Goal: Transaction & Acquisition: Book appointment/travel/reservation

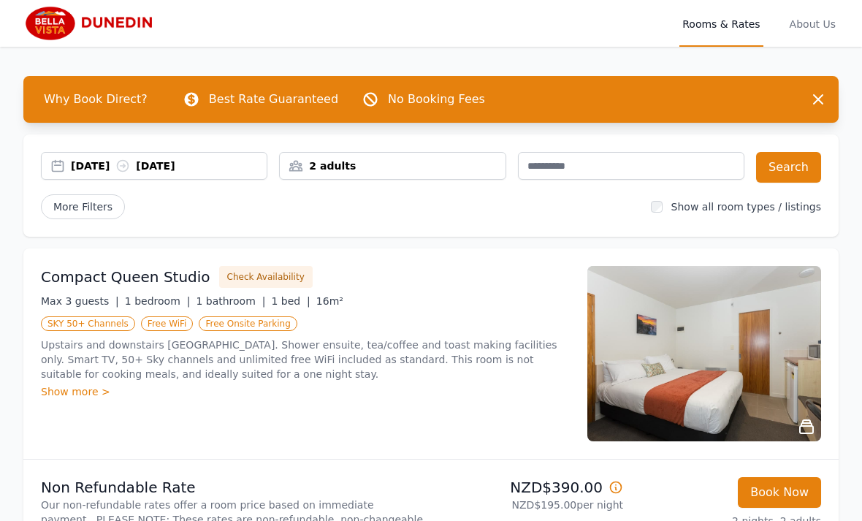
click at [398, 167] on div "2 adults" at bounding box center [392, 166] width 225 height 15
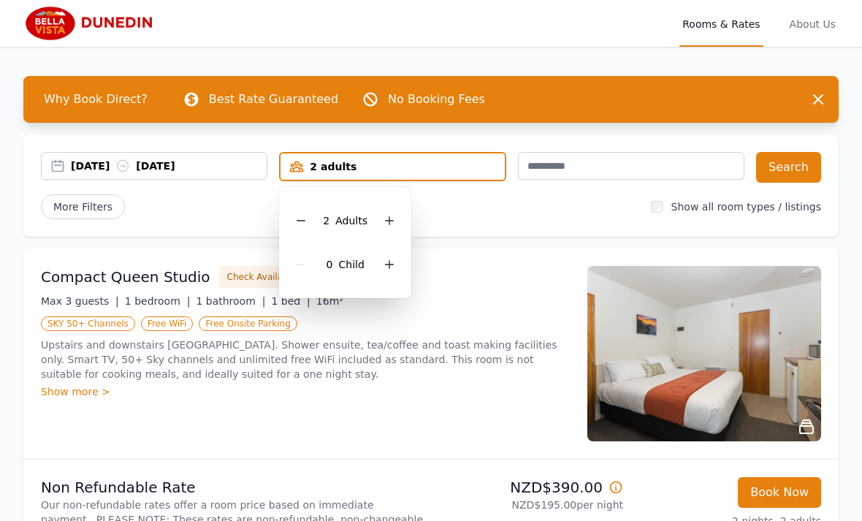
click at [395, 217] on icon at bounding box center [390, 221] width 12 height 12
click at [394, 225] on icon at bounding box center [390, 221] width 12 height 12
click at [398, 225] on div at bounding box center [389, 220] width 20 height 20
click at [795, 173] on button "Search" at bounding box center [788, 167] width 65 height 31
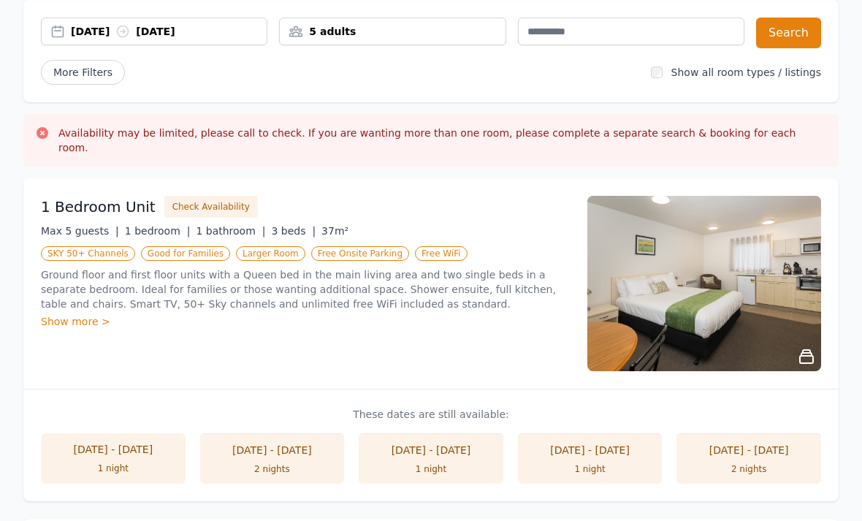
scroll to position [134, 0]
click at [71, 315] on div "Show more >" at bounding box center [305, 322] width 529 height 15
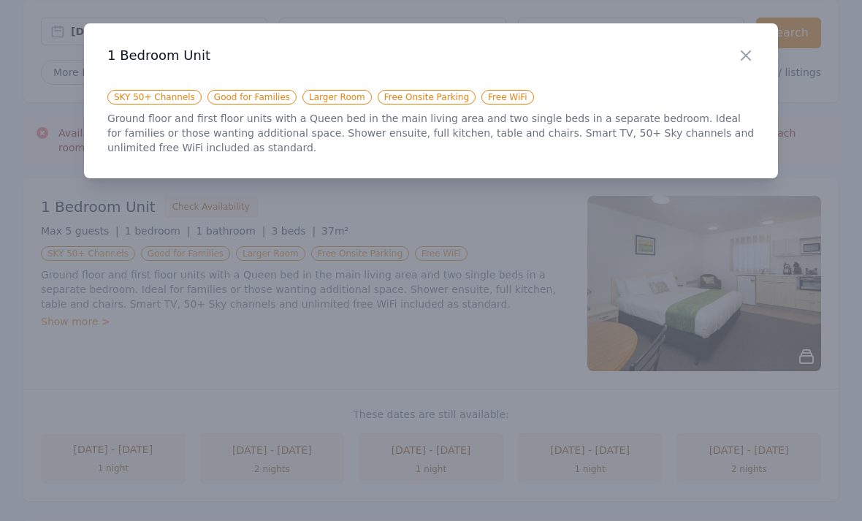
click at [752, 63] on icon "button" at bounding box center [746, 56] width 18 height 18
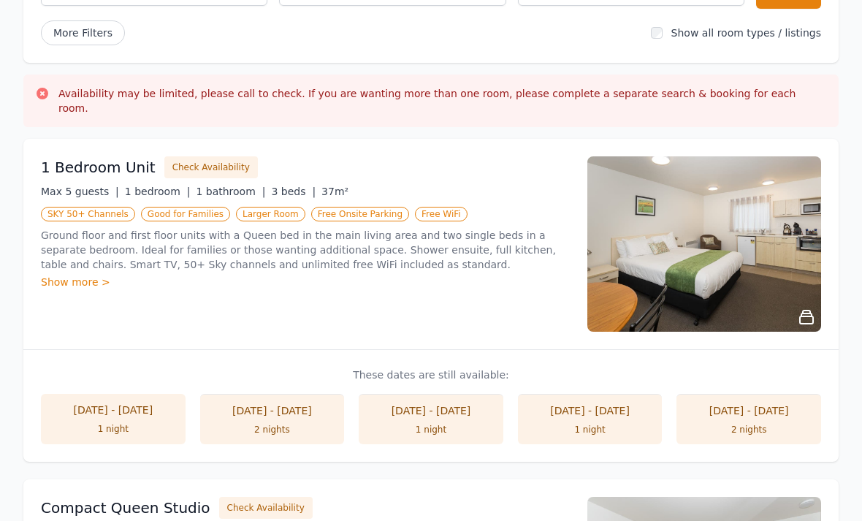
scroll to position [174, 0]
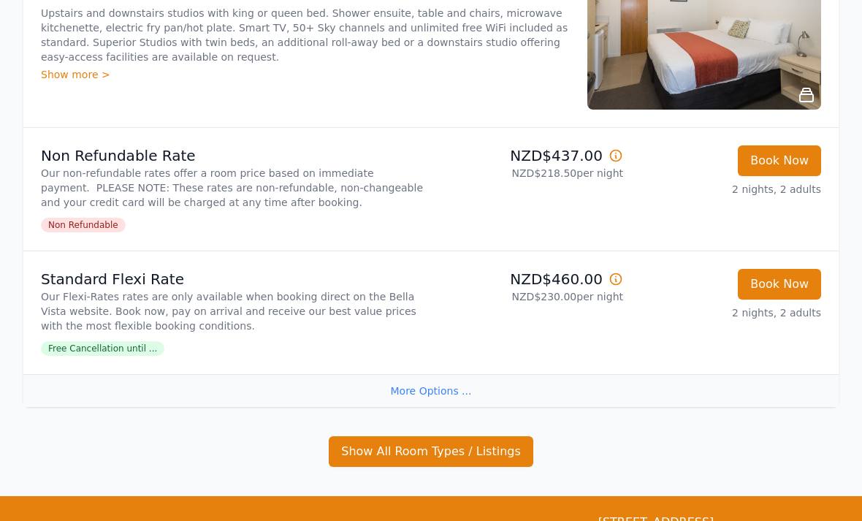
scroll to position [840, 0]
click at [437, 393] on div "More Options ..." at bounding box center [431, 390] width 816 height 33
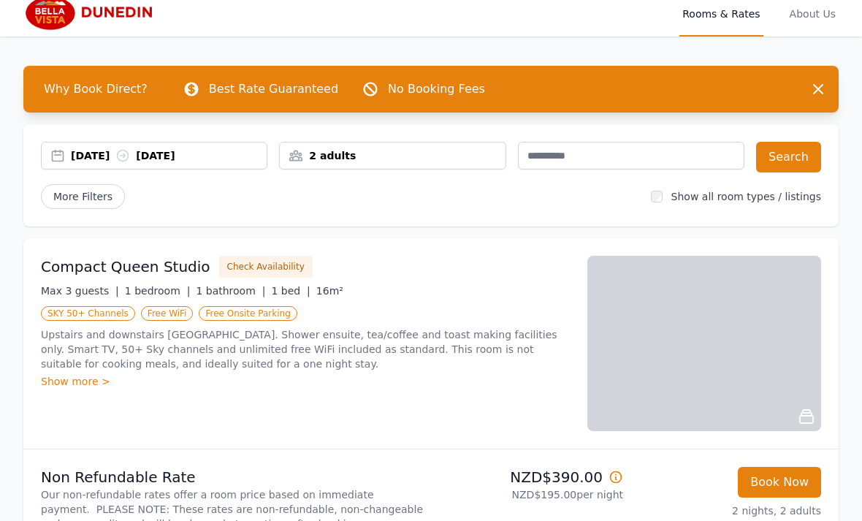
scroll to position [0, 0]
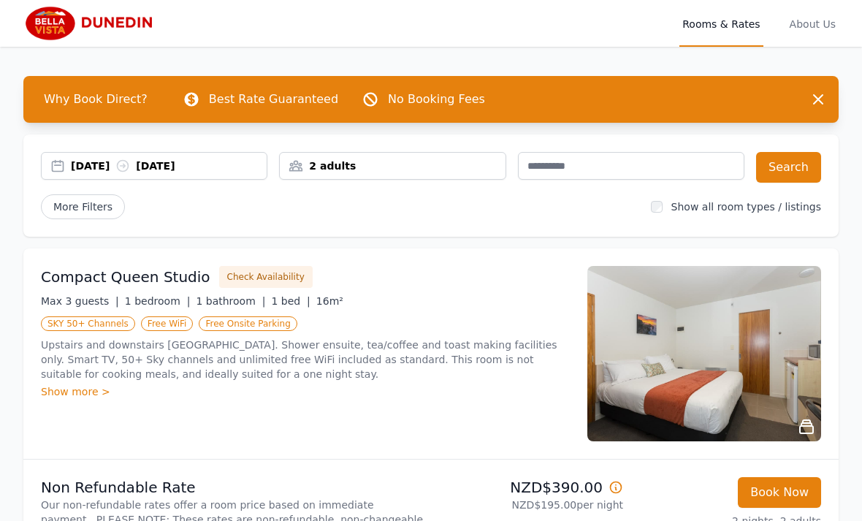
click at [458, 168] on div "2 adults" at bounding box center [392, 166] width 225 height 15
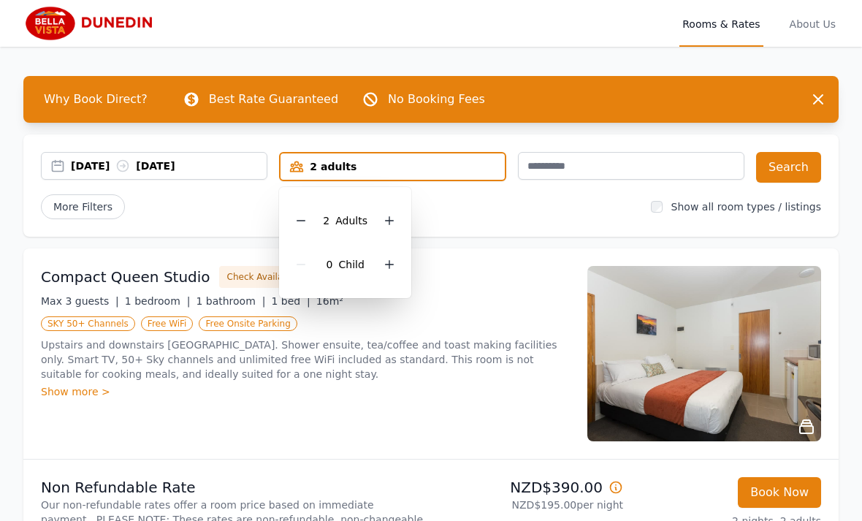
click at [392, 221] on icon at bounding box center [390, 221] width 12 height 12
click at [398, 217] on div at bounding box center [389, 220] width 20 height 20
click at [398, 219] on div at bounding box center [389, 220] width 20 height 20
click at [796, 175] on button "Search" at bounding box center [788, 167] width 65 height 31
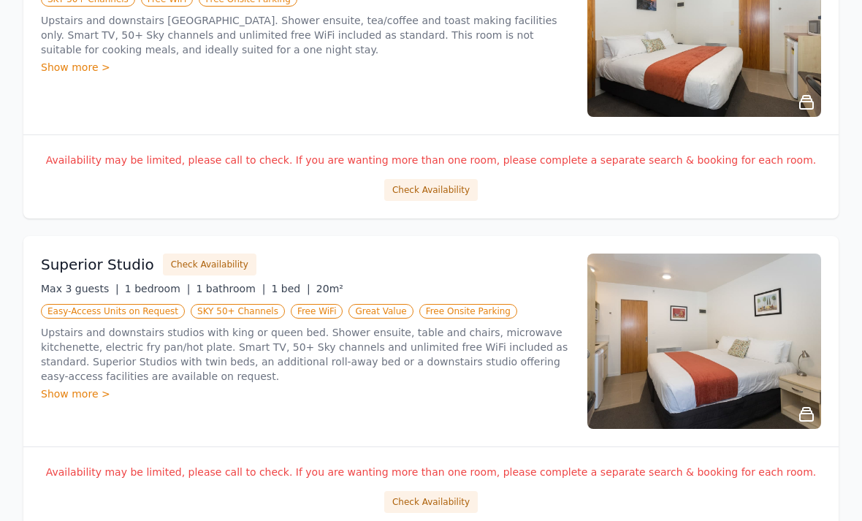
scroll to position [688, 0]
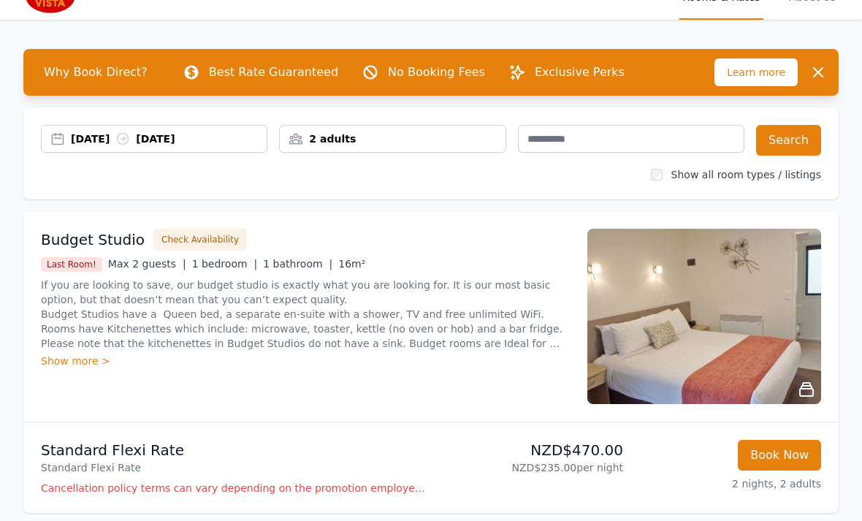
scroll to position [26, 0]
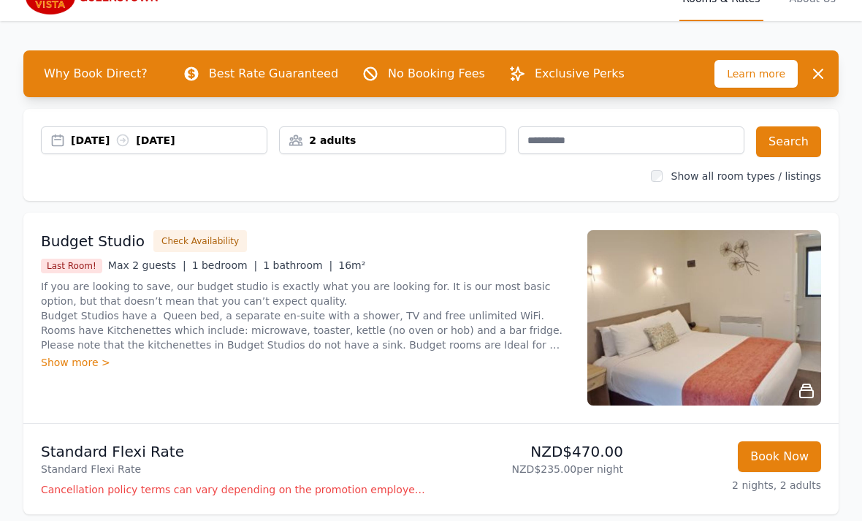
click at [457, 139] on div "2 adults" at bounding box center [392, 140] width 225 height 15
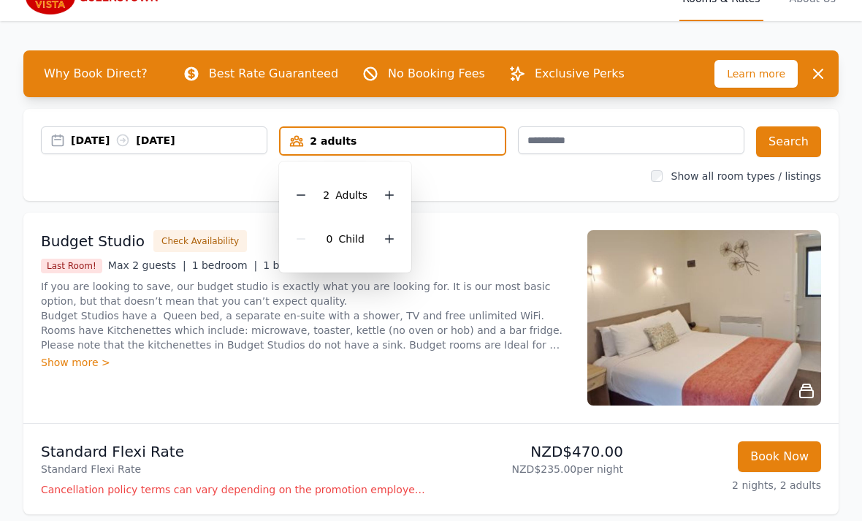
click at [398, 193] on div at bounding box center [389, 195] width 20 height 20
click at [393, 197] on icon at bounding box center [390, 195] width 12 height 12
click at [398, 196] on div at bounding box center [389, 195] width 20 height 20
click at [802, 151] on button "Search" at bounding box center [788, 141] width 65 height 31
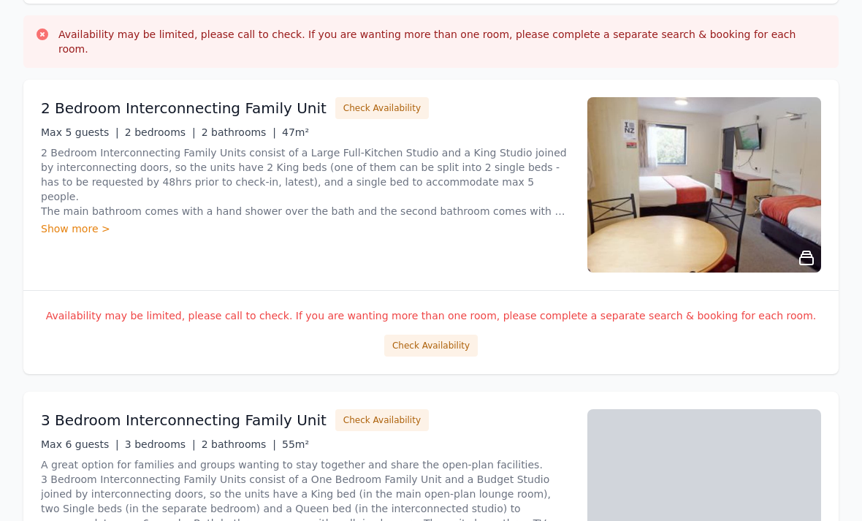
scroll to position [221, 0]
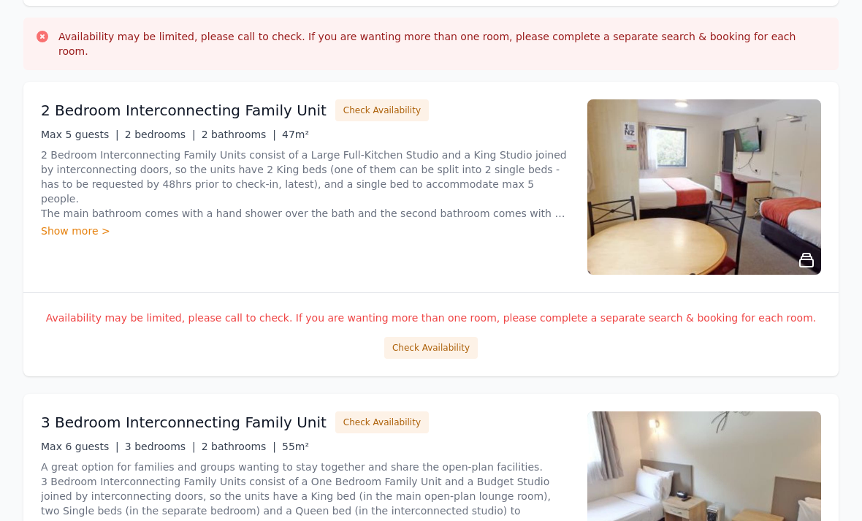
click at [443, 337] on button "Check Availability" at bounding box center [431, 348] width 94 height 22
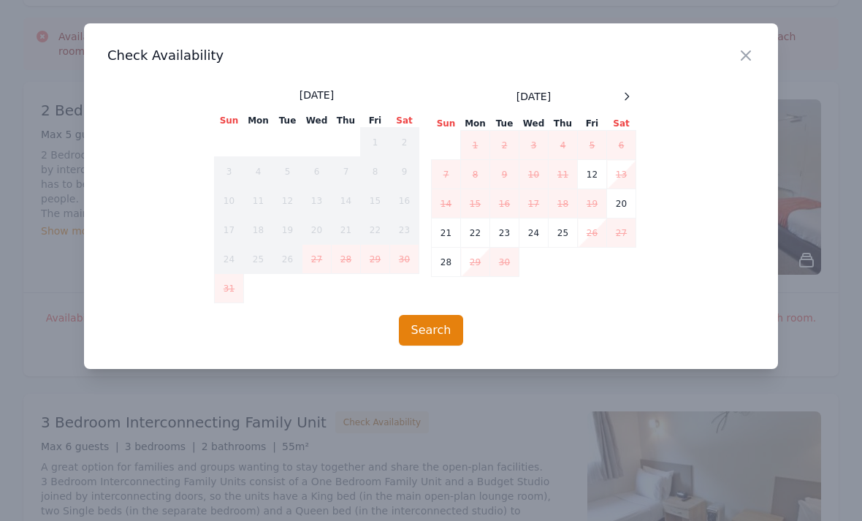
click at [635, 100] on span at bounding box center [627, 97] width 18 height 18
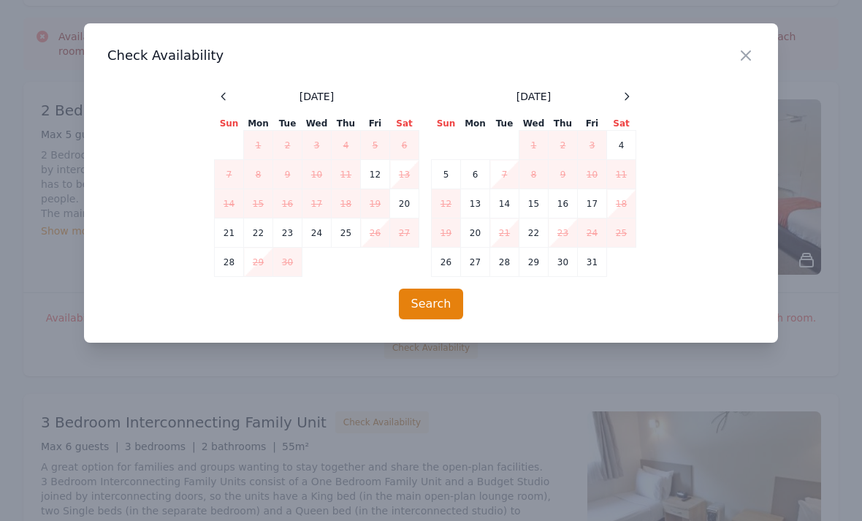
click at [540, 171] on td "8" at bounding box center [534, 174] width 29 height 29
click at [573, 170] on td "9" at bounding box center [563, 174] width 29 height 29
click at [536, 178] on td "8" at bounding box center [534, 174] width 29 height 29
click at [509, 172] on td "7" at bounding box center [504, 174] width 29 height 29
click at [506, 175] on td "7" at bounding box center [504, 174] width 29 height 29
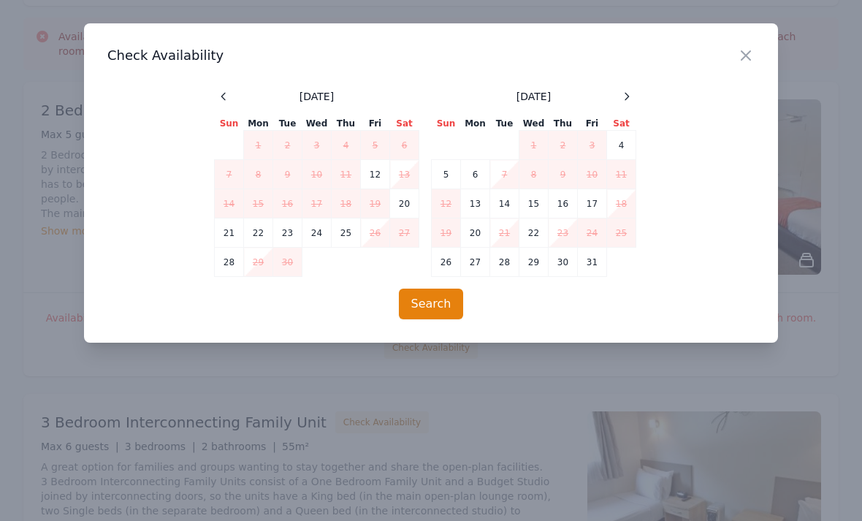
click at [632, 140] on td "4" at bounding box center [621, 145] width 29 height 29
click at [477, 175] on td "6" at bounding box center [475, 174] width 29 height 29
click at [439, 297] on button "Search" at bounding box center [431, 304] width 65 height 31
